Goal: Task Accomplishment & Management: Manage account settings

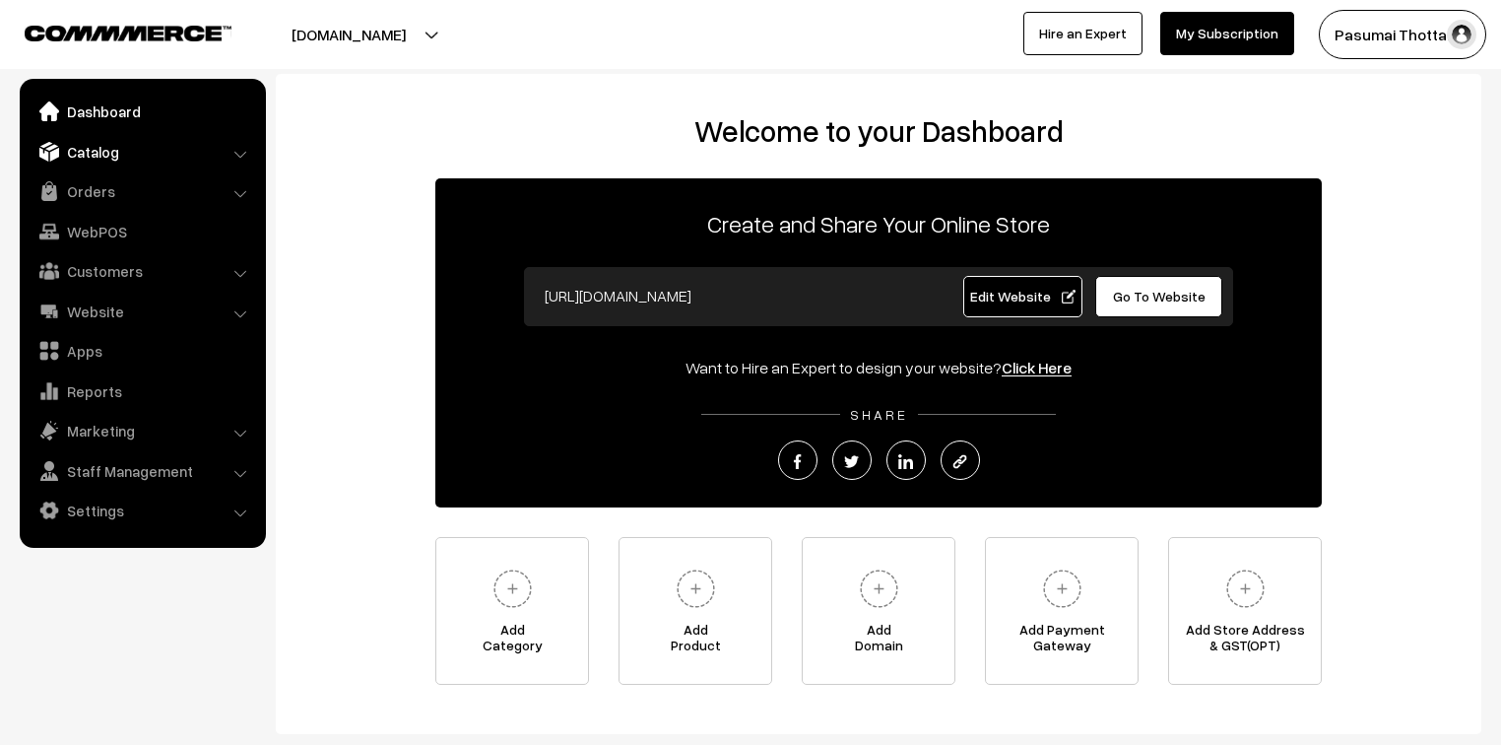
click at [95, 145] on link "Catalog" at bounding box center [142, 151] width 234 height 35
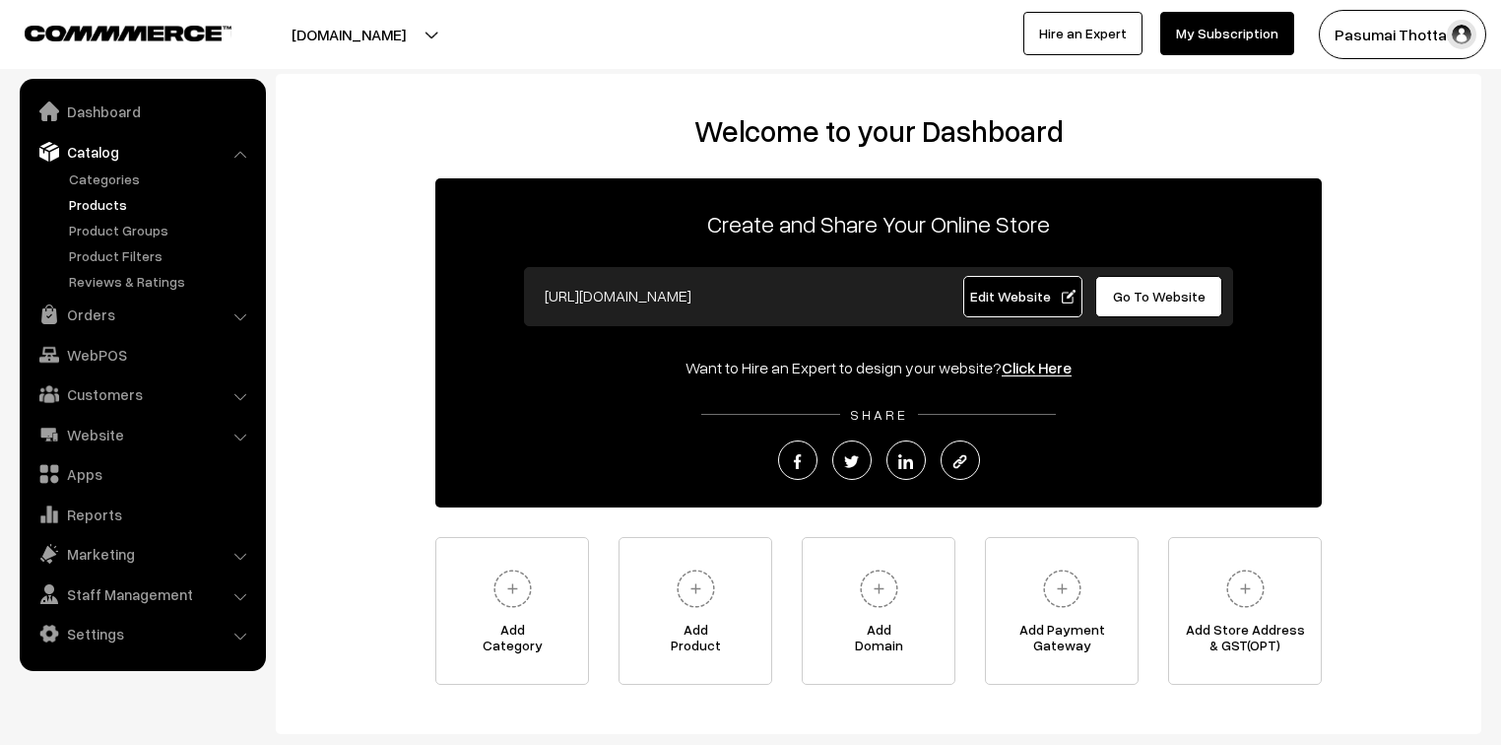
click at [103, 211] on link "Products" at bounding box center [161, 204] width 195 height 21
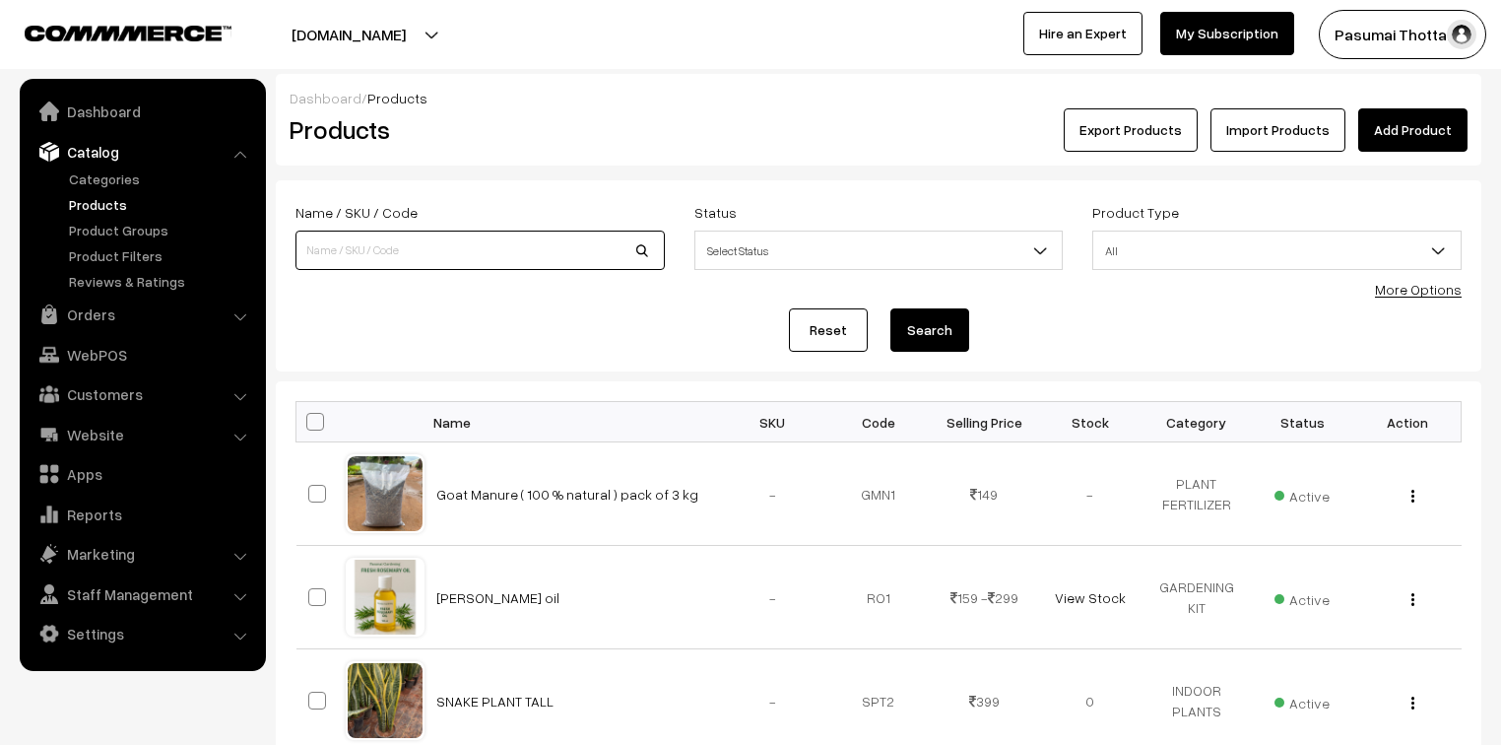
click at [465, 250] on input at bounding box center [480, 250] width 369 height 39
type input "watercan"
click at [891, 308] on button "Search" at bounding box center [930, 329] width 79 height 43
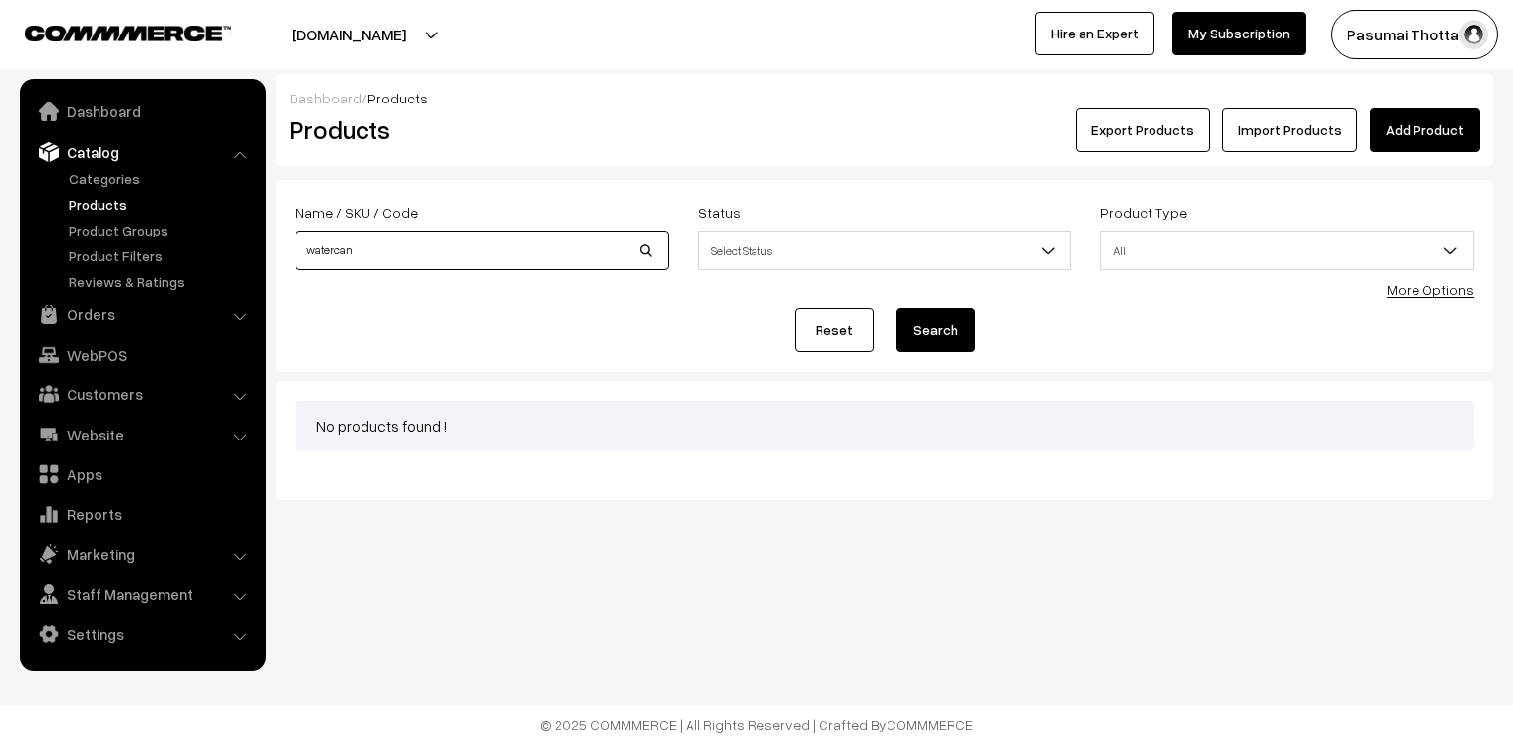
click at [373, 262] on input "watercan" at bounding box center [482, 250] width 373 height 39
type input "watercan 5"
click at [930, 345] on button "Search" at bounding box center [936, 329] width 79 height 43
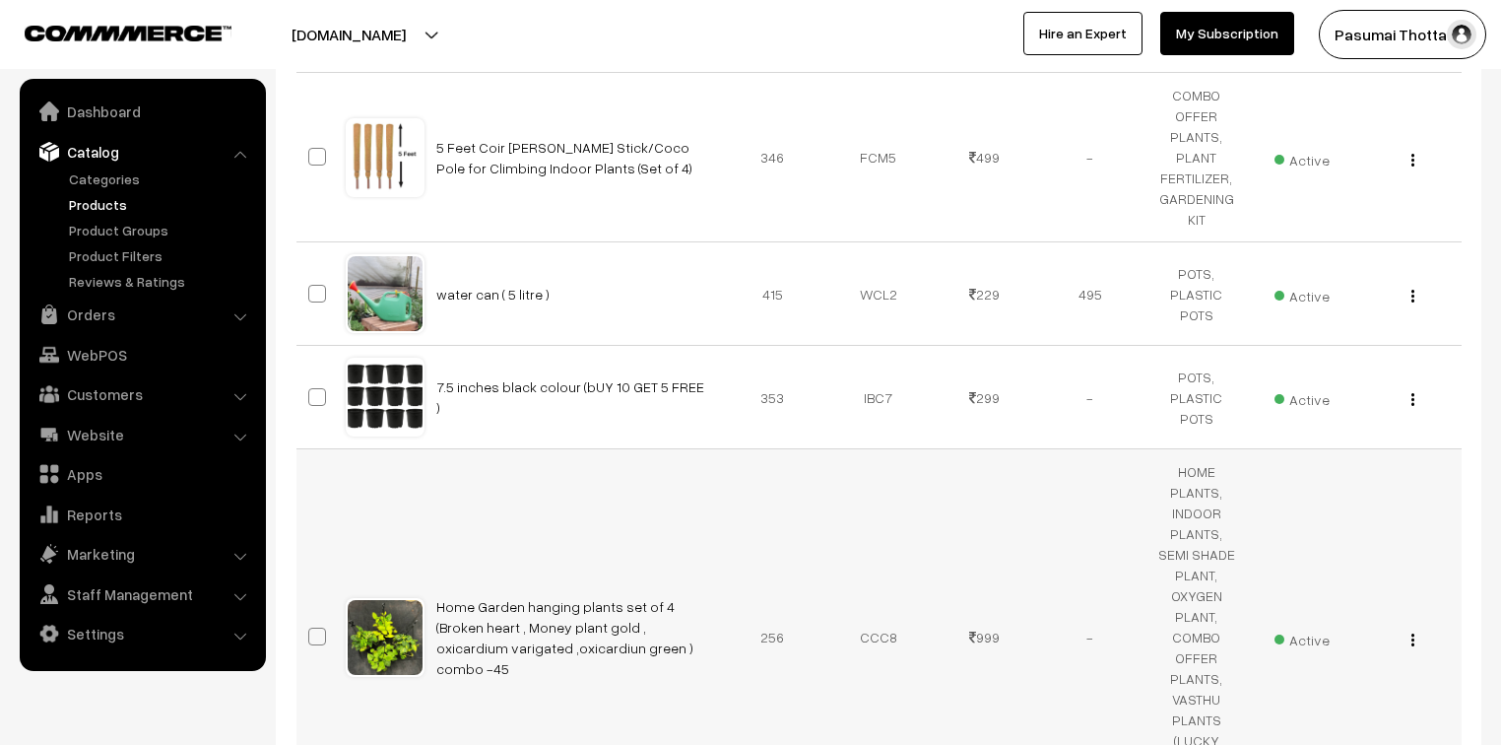
scroll to position [473, 0]
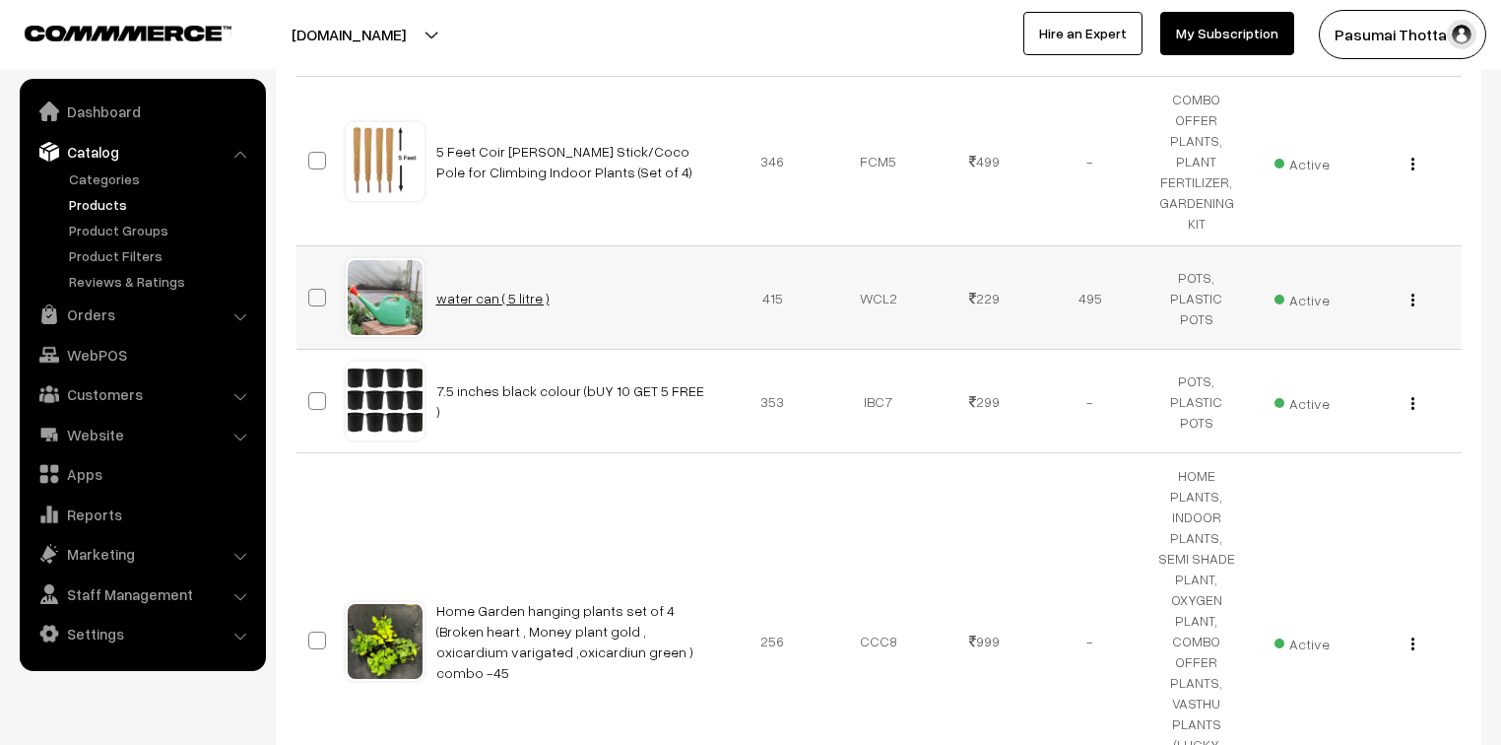
click at [504, 302] on link "water can ( 5 litre )" at bounding box center [492, 298] width 113 height 17
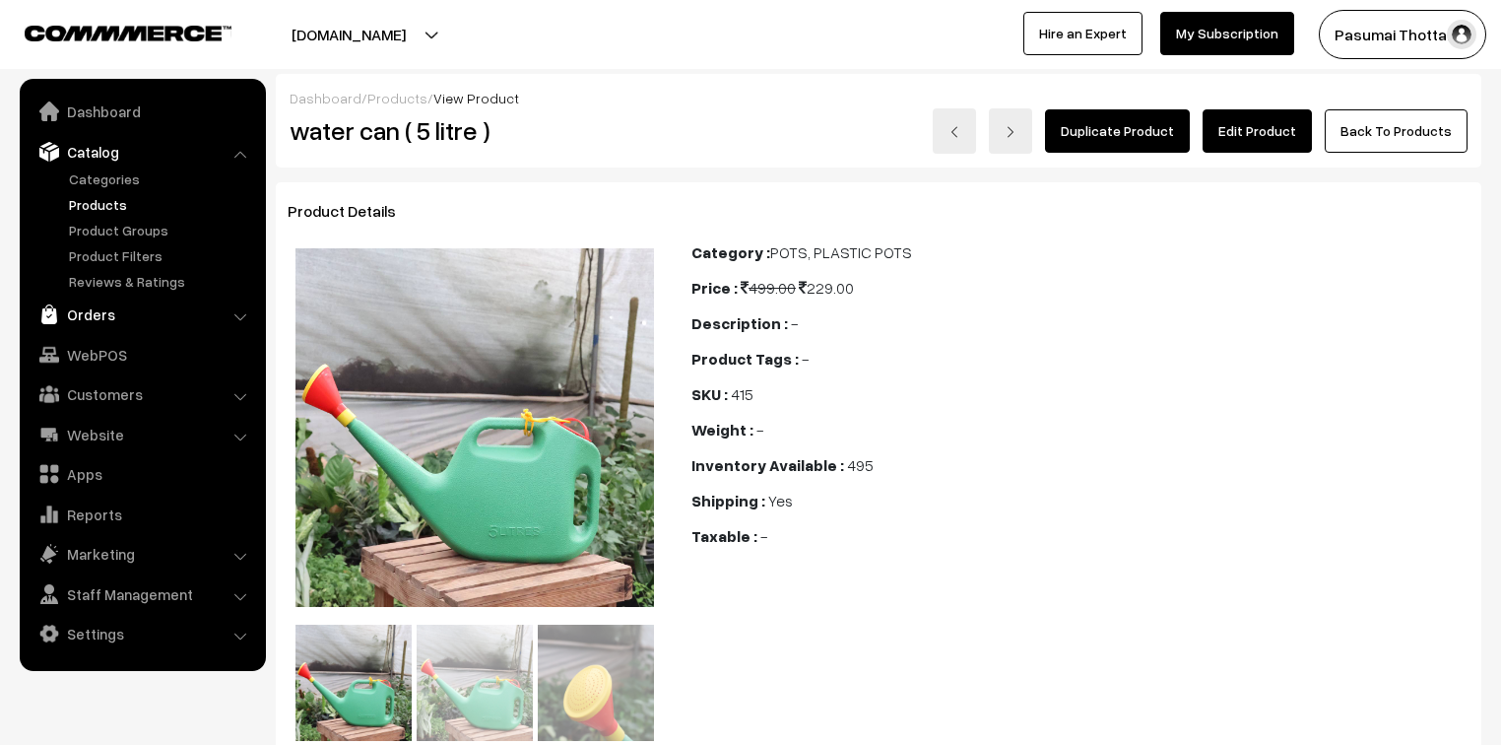
click at [91, 315] on link "Orders" at bounding box center [142, 314] width 234 height 35
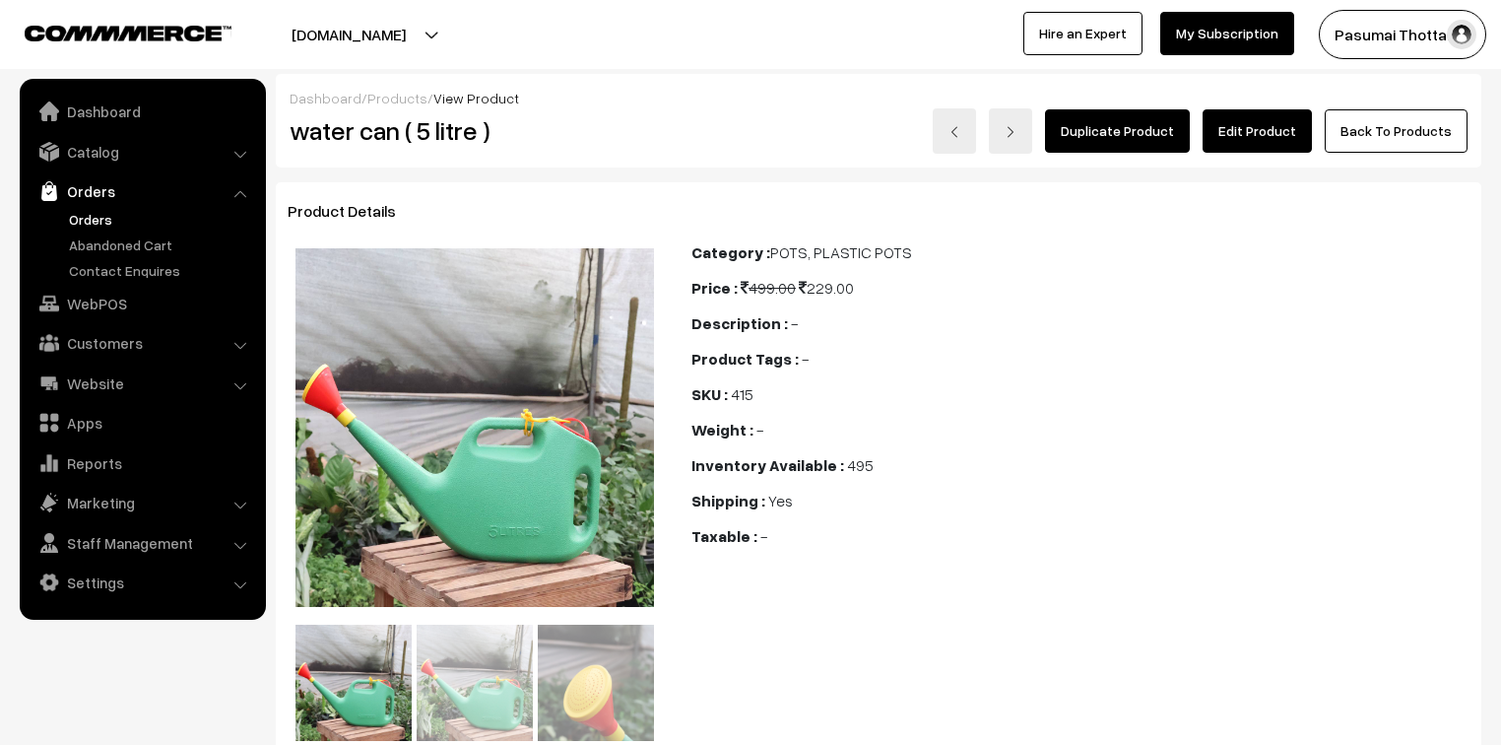
click at [106, 217] on link "Orders" at bounding box center [161, 219] width 195 height 21
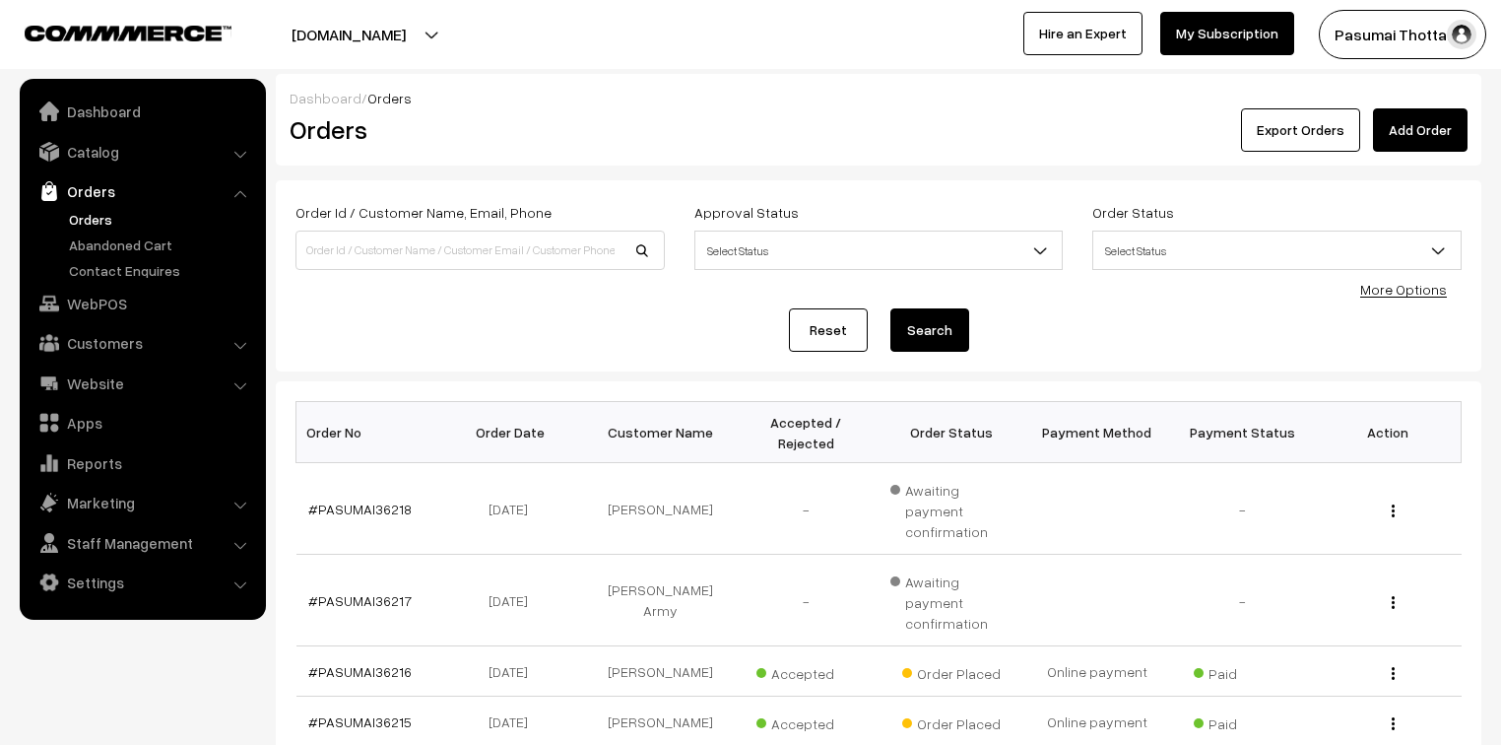
click at [1382, 288] on link "More Options" at bounding box center [1404, 289] width 87 height 17
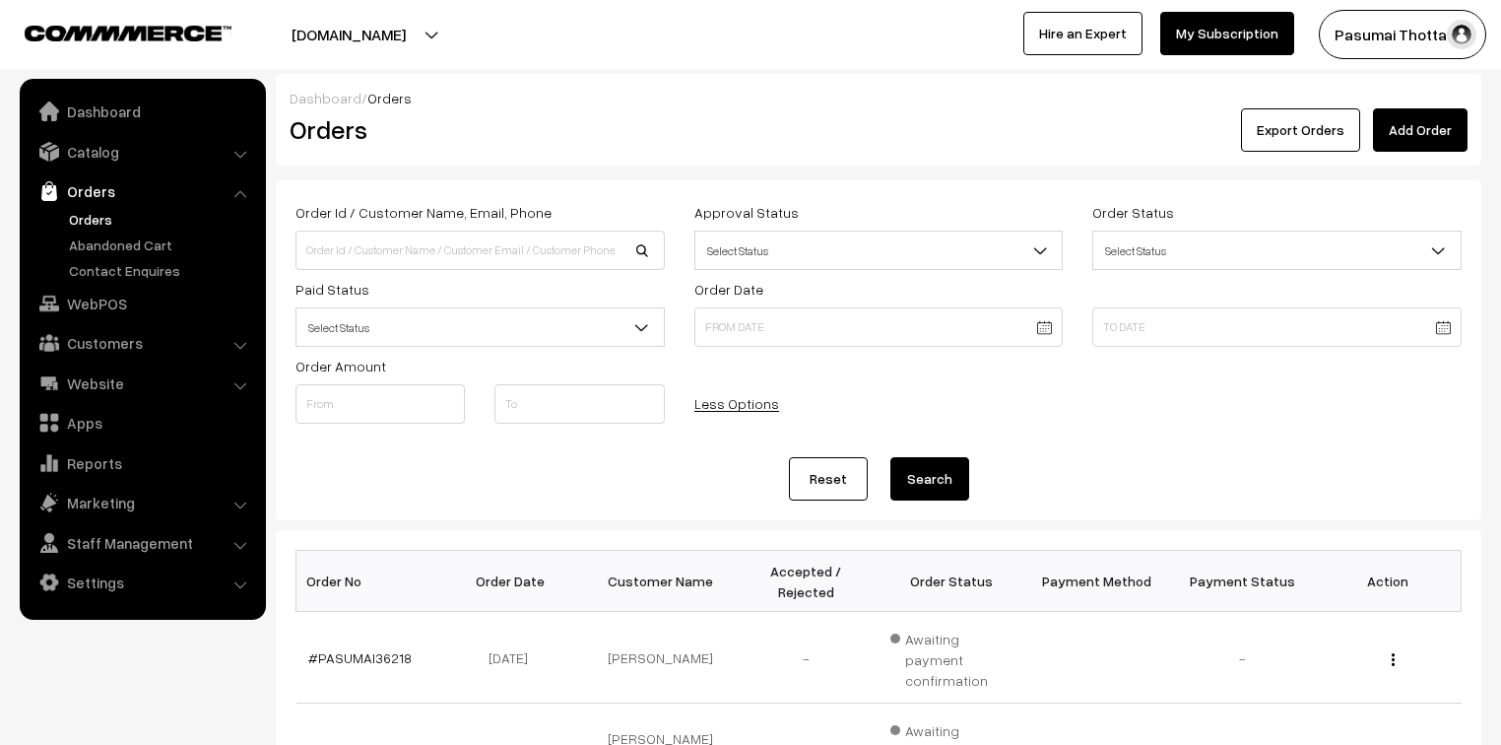
click at [467, 308] on span "Select Status" at bounding box center [480, 326] width 369 height 39
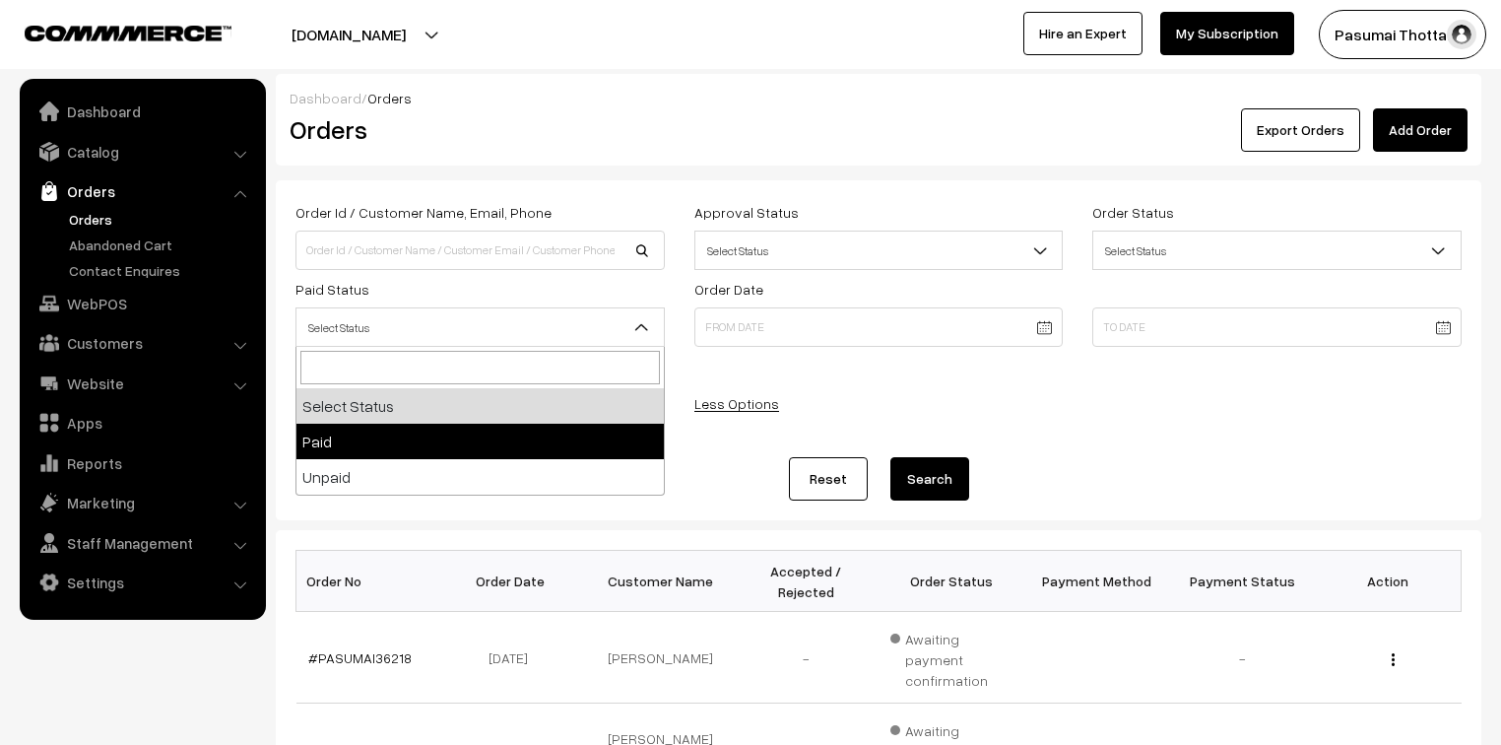
select select "1"
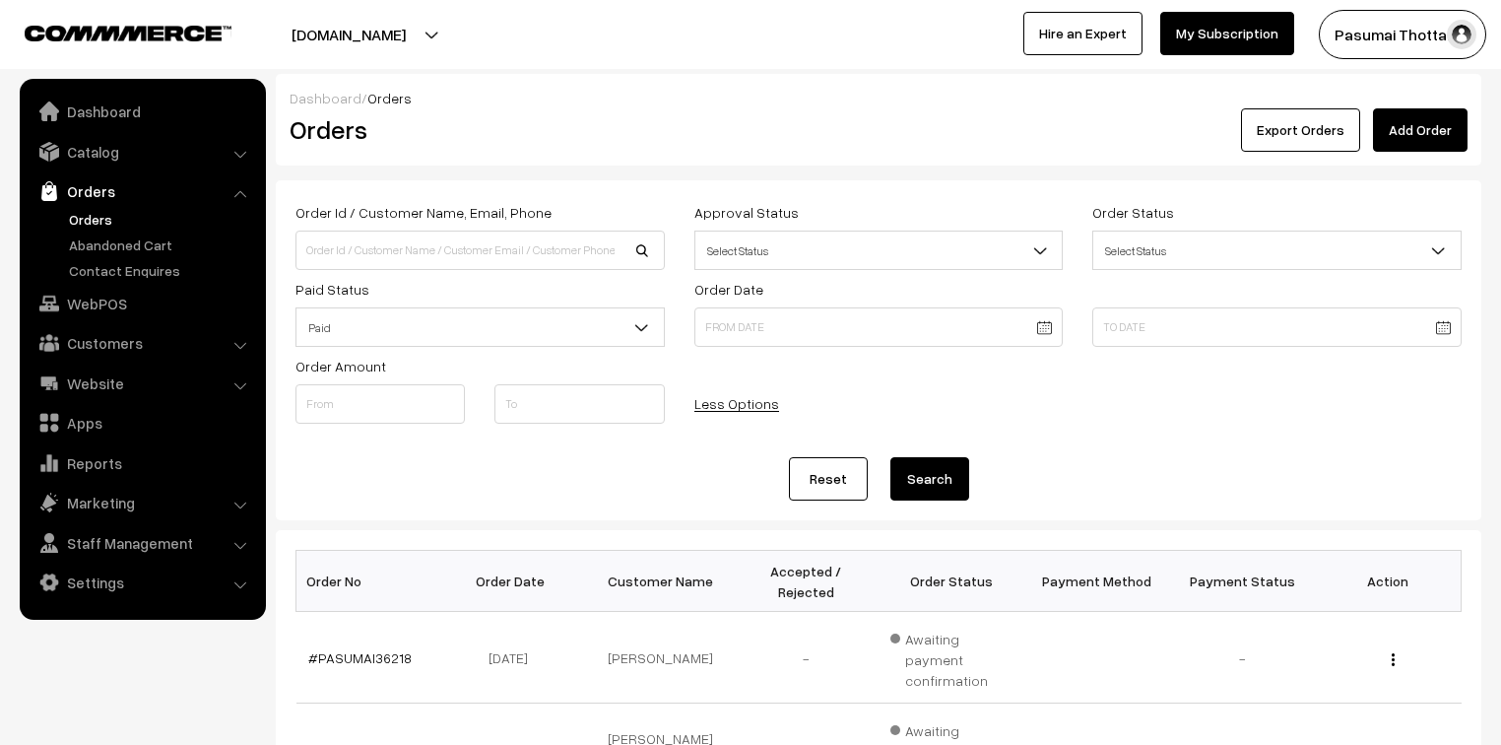
click at [900, 467] on button "Search" at bounding box center [930, 478] width 79 height 43
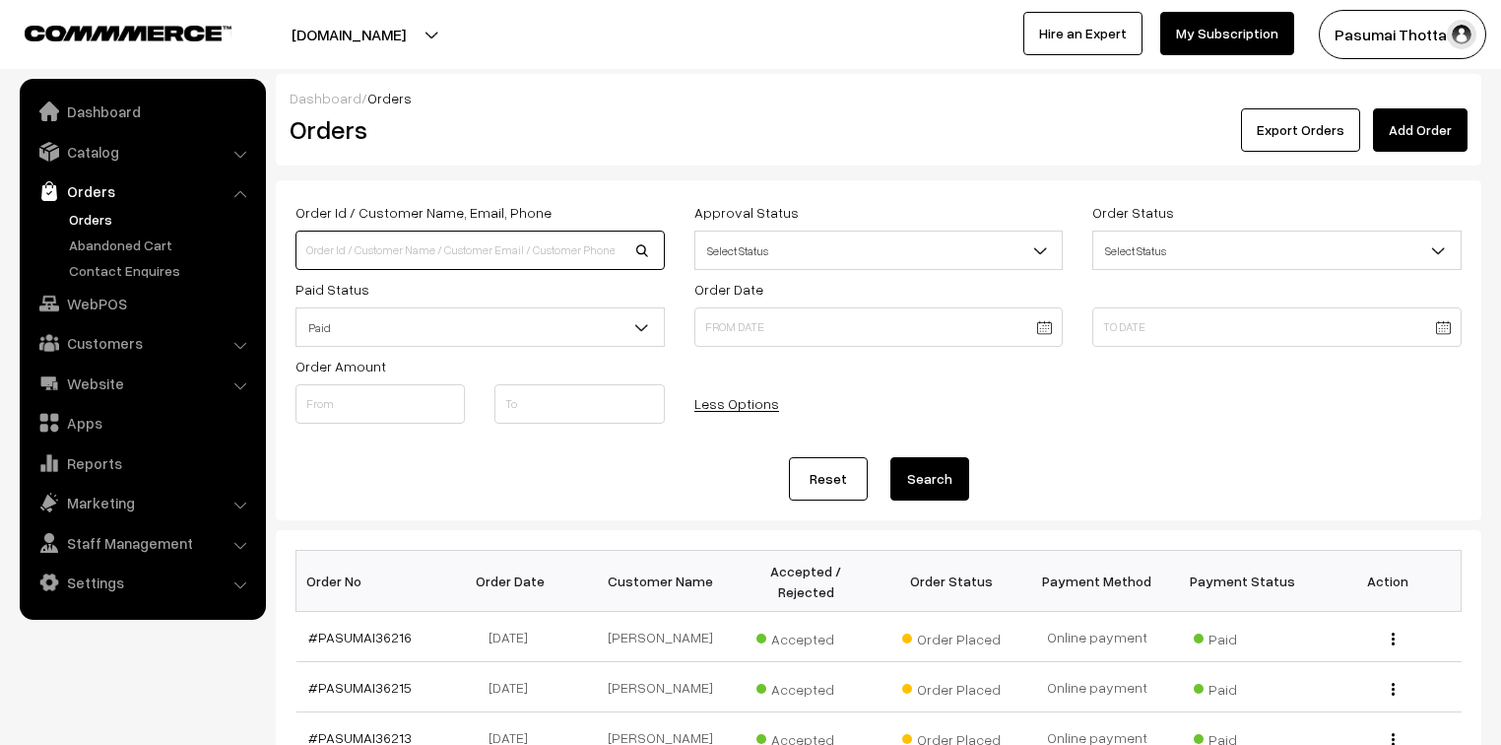
click at [418, 258] on input at bounding box center [480, 250] width 369 height 39
type input "8940897988"
click at [891, 457] on button "Search" at bounding box center [930, 478] width 79 height 43
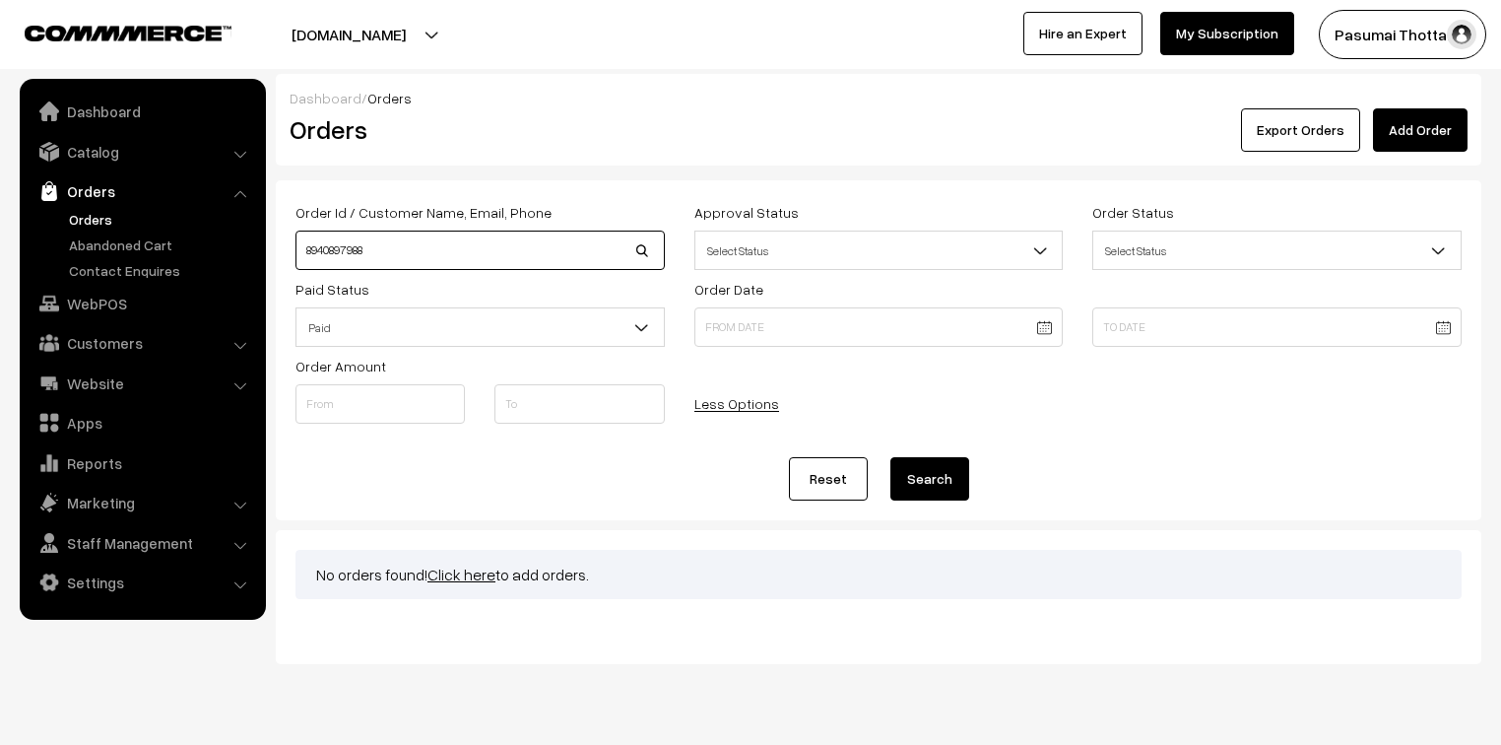
drag, startPoint x: 393, startPoint y: 249, endPoint x: 272, endPoint y: 248, distance: 121.2
click at [272, 248] on div "Dashboard / Orders Orders Export Orders Add Order Order Id / Customer Name, Ema…" at bounding box center [750, 369] width 1501 height 590
type input "SHIFANA"
click at [891, 457] on button "Search" at bounding box center [930, 478] width 79 height 43
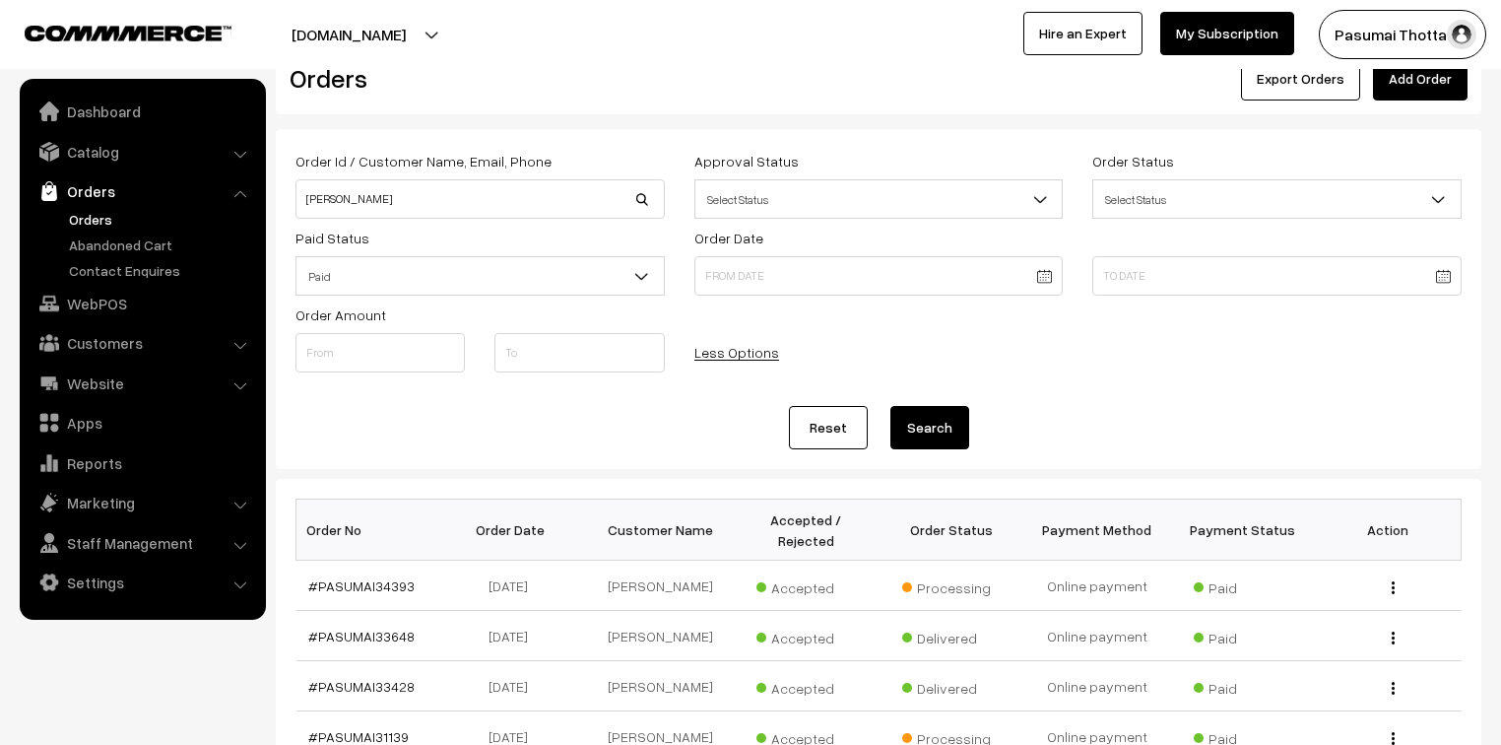
scroll to position [79, 0]
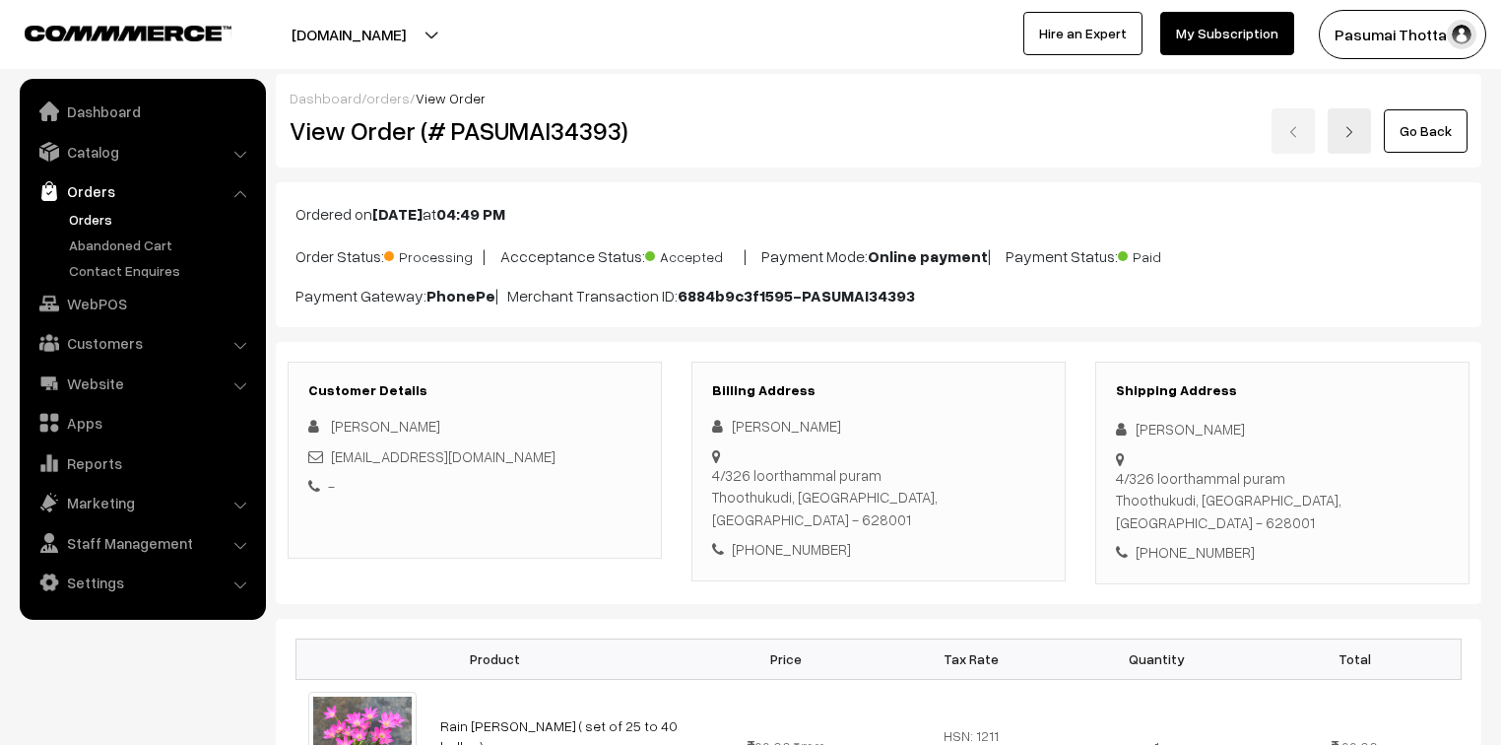
scroll to position [158, 0]
